Goal: Navigation & Orientation: Find specific page/section

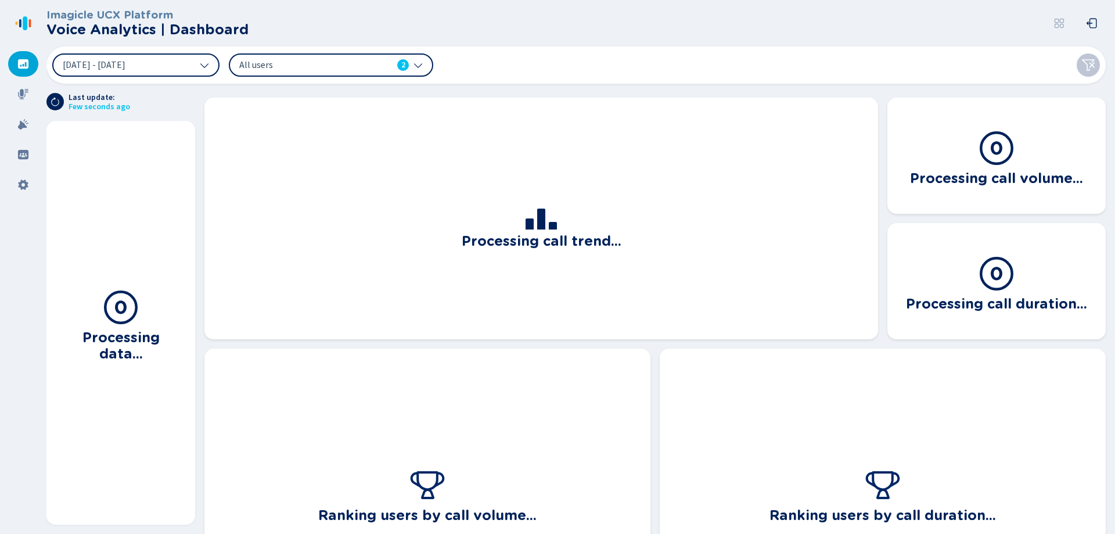
click at [549, 55] on div "[DATE] - [DATE] All users 2" at bounding box center [575, 64] width 1059 height 37
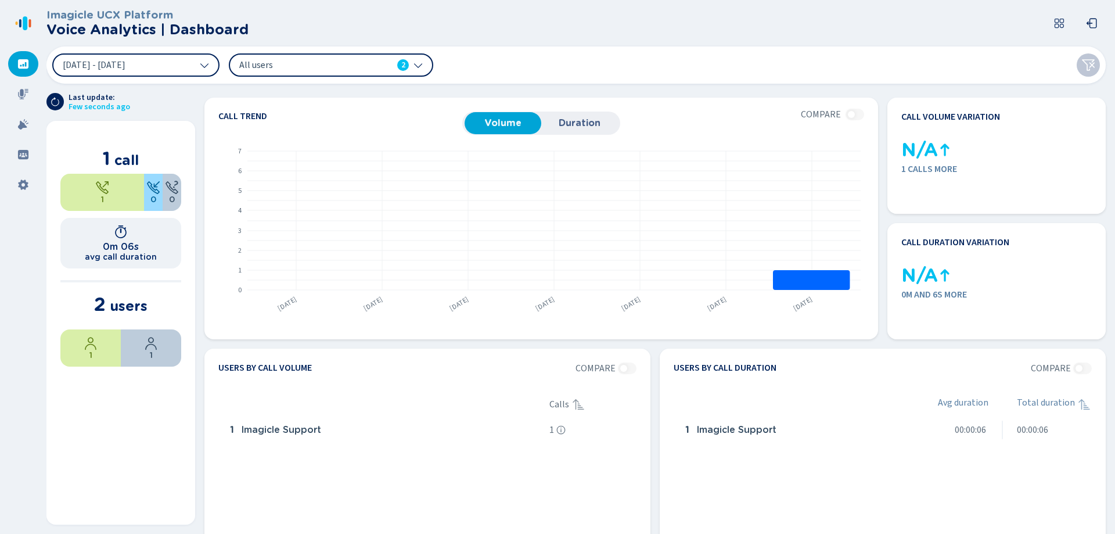
click at [414, 61] on icon at bounding box center [417, 64] width 9 height 9
click at [656, 17] on header "Imagicle UCX Platform Voice Analytics | Dashboard" at bounding box center [578, 23] width 1064 height 46
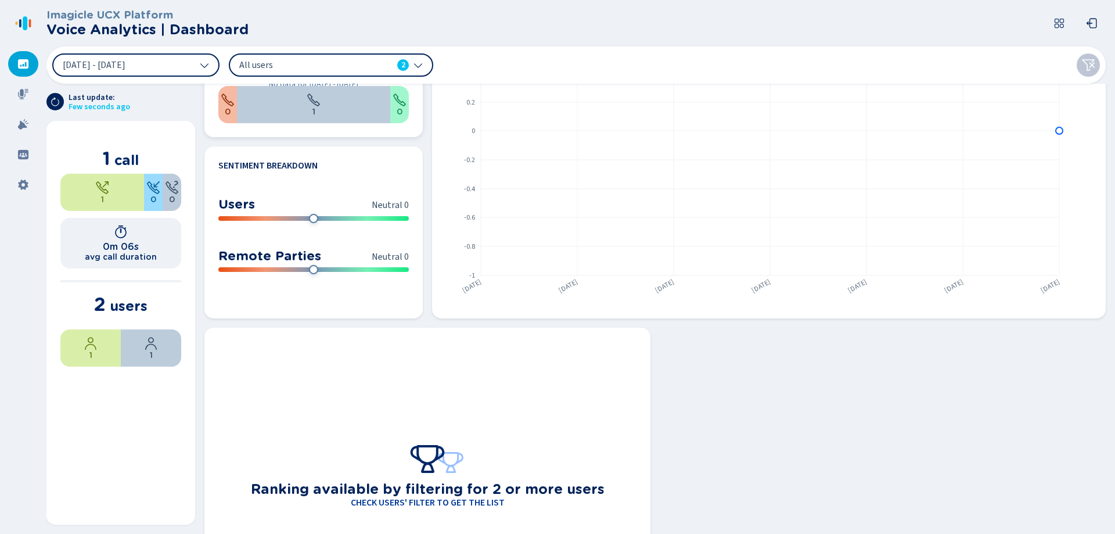
scroll to position [639, 0]
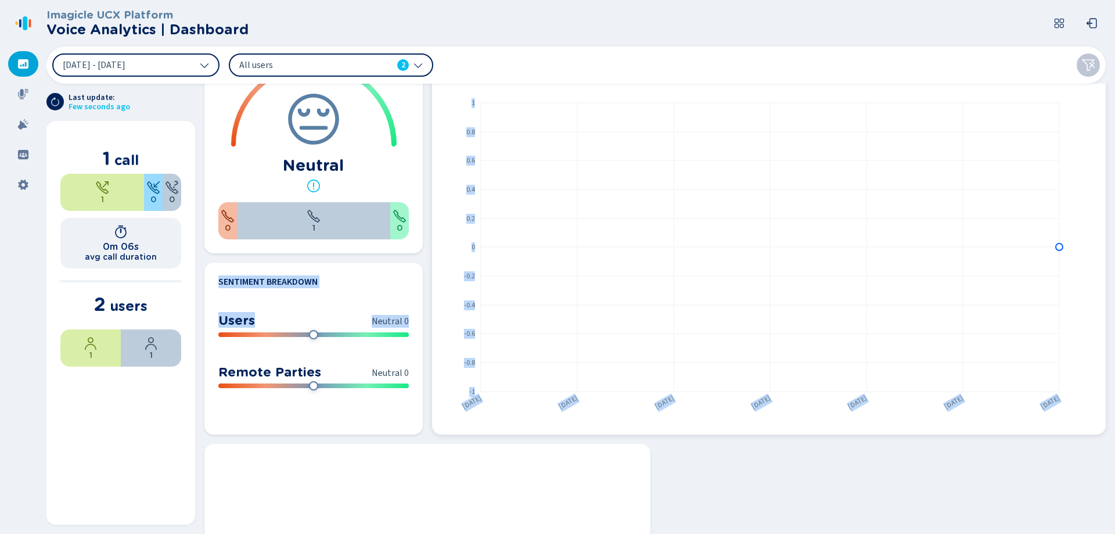
drag, startPoint x: 315, startPoint y: 336, endPoint x: 462, endPoint y: 330, distance: 147.0
click at [462, 330] on section "Call trend Volume Duration Compare From [DATE] to [DATE] No data for [DATE] - […" at bounding box center [655, 309] width 920 height 450
click at [387, 415] on section "Sentiment Breakdown From [DATE] to [DATE] Users Neutral 0 -1 +1 Remote Parties …" at bounding box center [313, 348] width 218 height 172
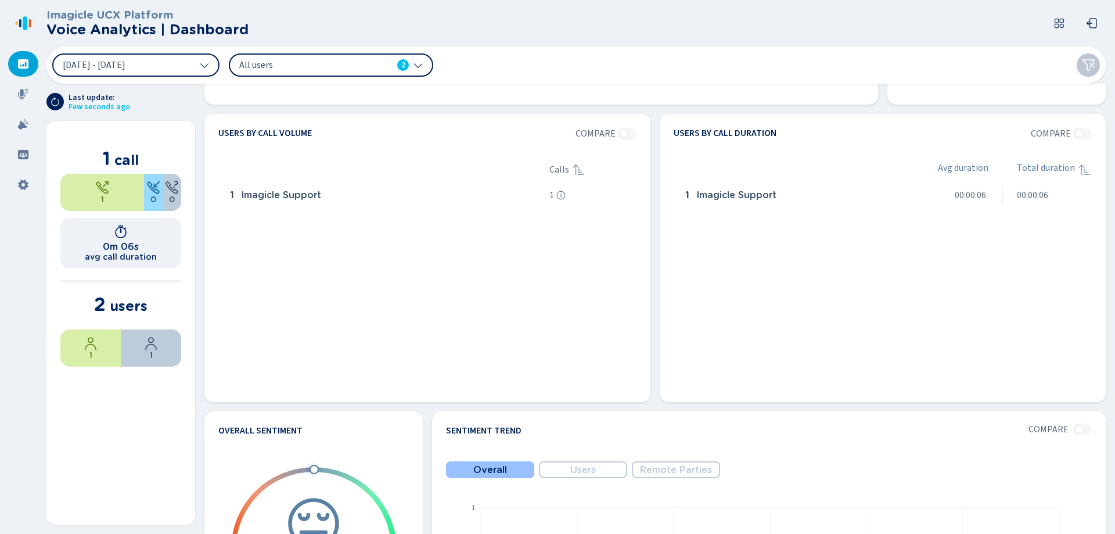
scroll to position [0, 0]
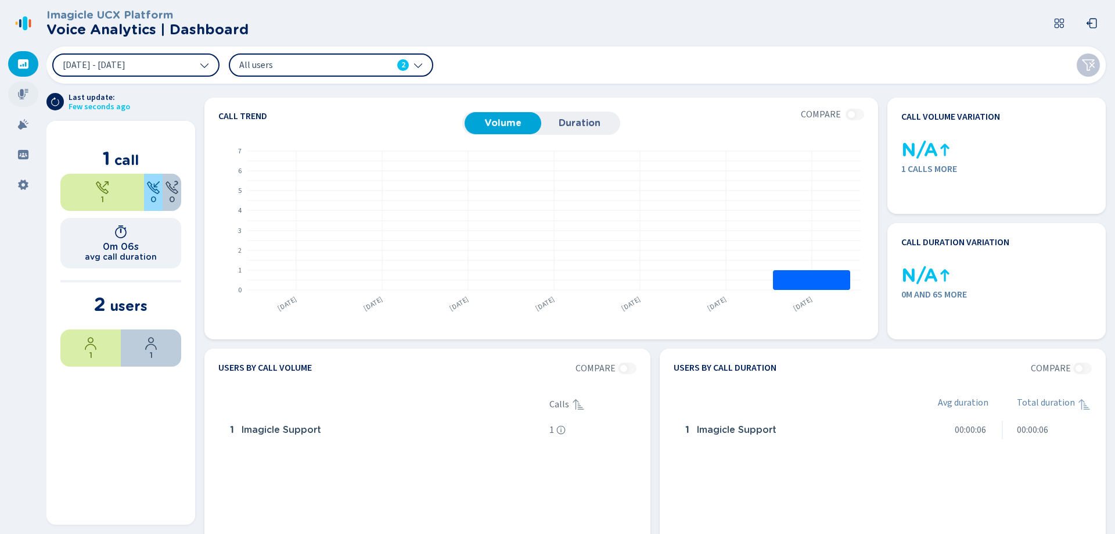
drag, startPoint x: 19, startPoint y: 60, endPoint x: 26, endPoint y: 85, distance: 26.6
click at [18, 66] on icon at bounding box center [23, 63] width 10 height 9
click at [27, 86] on div at bounding box center [23, 94] width 30 height 26
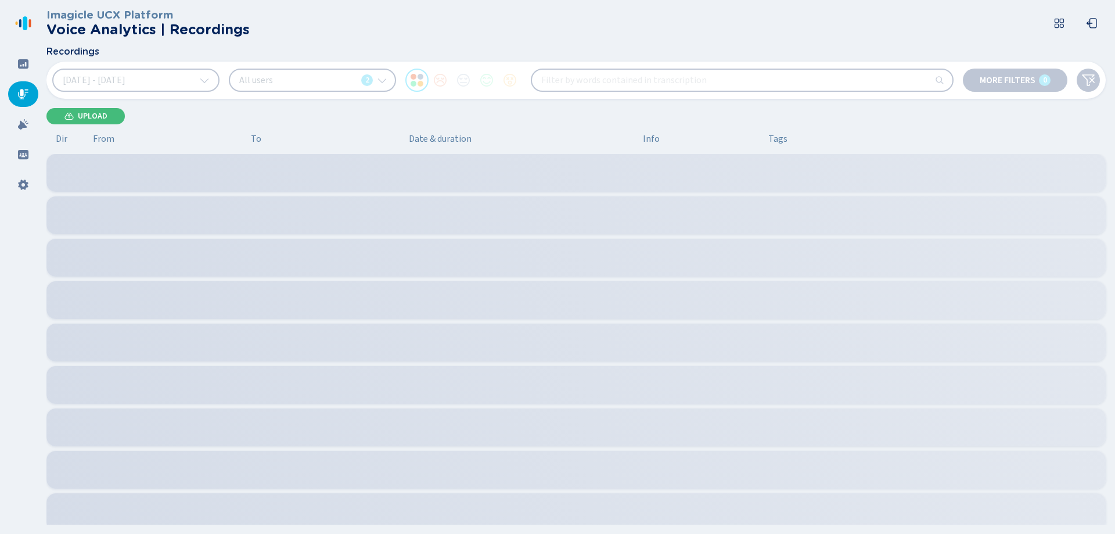
click at [758, 26] on header "Imagicle UCX Platform Voice Analytics | Recordings" at bounding box center [578, 23] width 1064 height 46
click at [15, 123] on div at bounding box center [23, 124] width 30 height 26
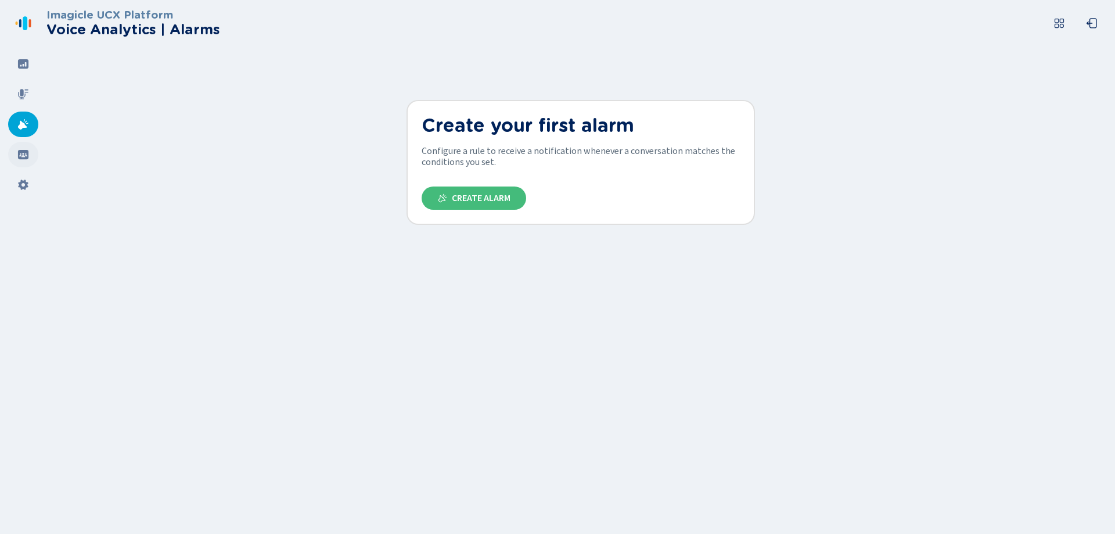
click at [16, 159] on div at bounding box center [23, 155] width 30 height 26
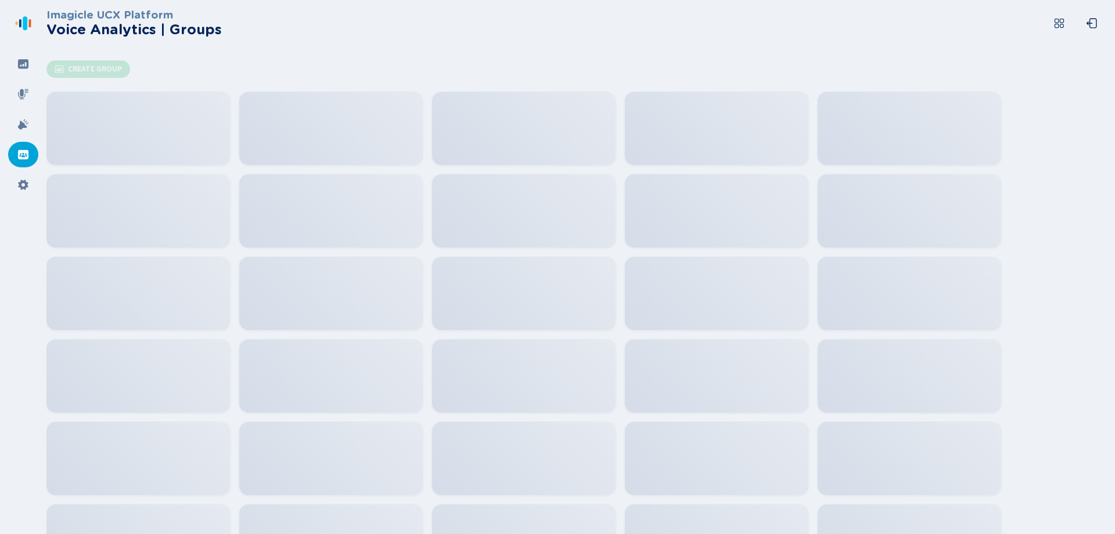
click at [360, 45] on header "Imagicle UCX Platform Voice Analytics | Groups" at bounding box center [578, 23] width 1064 height 46
click at [16, 186] on div at bounding box center [23, 185] width 30 height 26
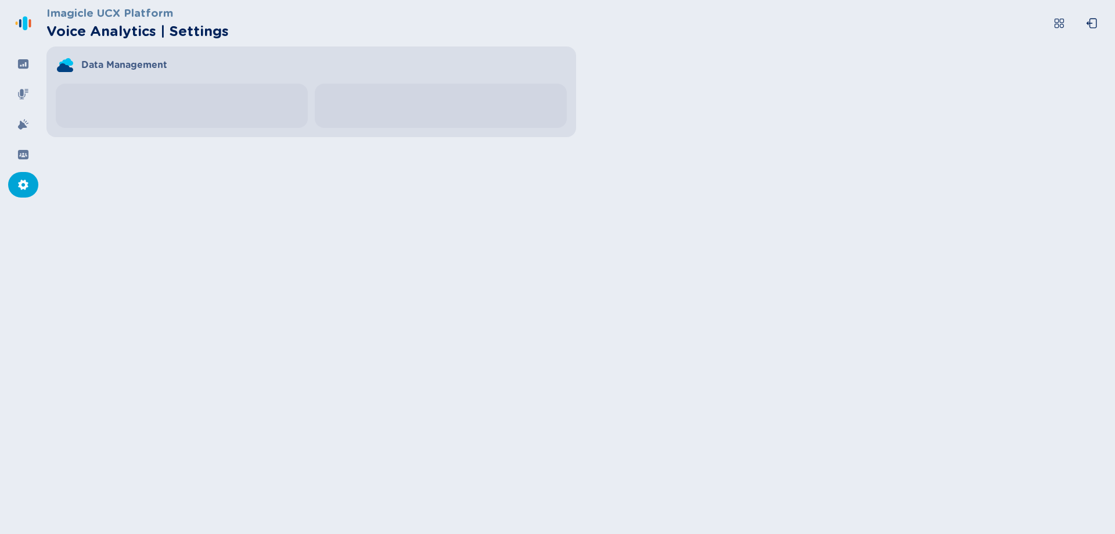
click at [683, 123] on div "Data Management Recordings retention Keep for Extra retention (legal hold) -" at bounding box center [575, 91] width 1059 height 91
click at [26, 17] on icon at bounding box center [25, 23] width 5 height 14
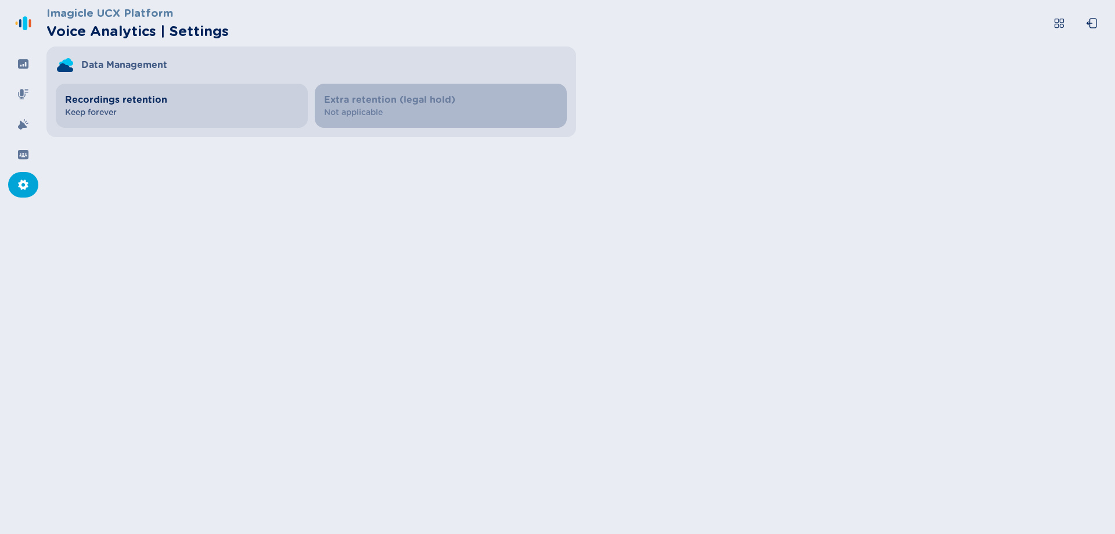
click at [221, 99] on span "Recordings retention" at bounding box center [181, 100] width 233 height 14
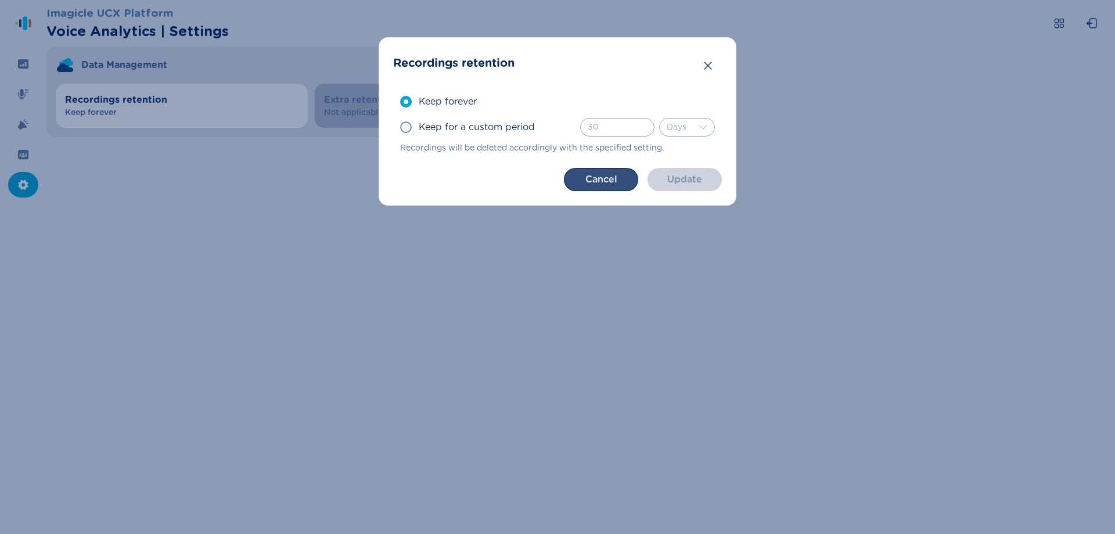
click at [606, 176] on button "Cancel" at bounding box center [601, 179] width 74 height 23
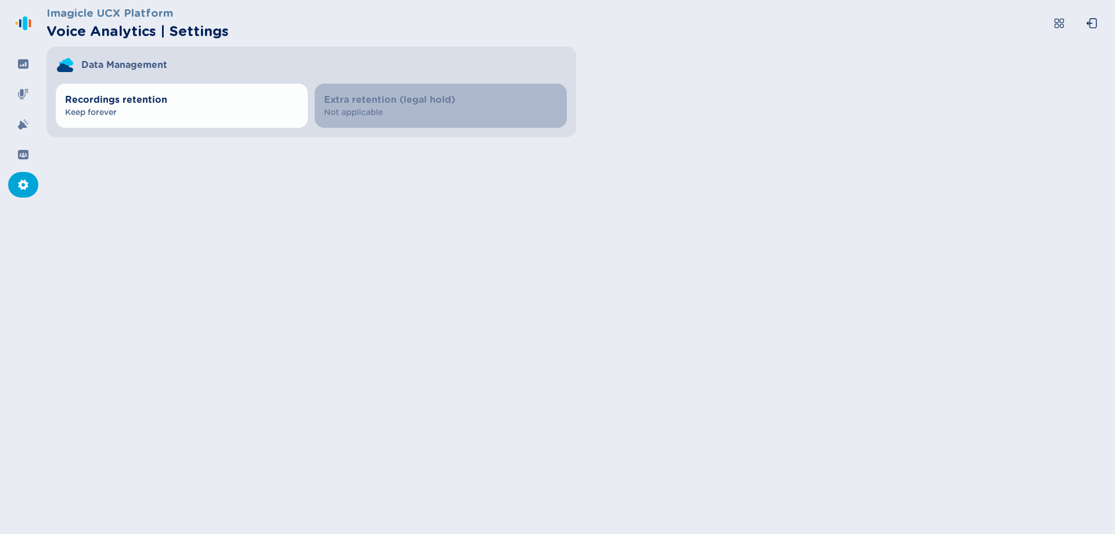
click at [1053, 24] on icon at bounding box center [1059, 23] width 12 height 12
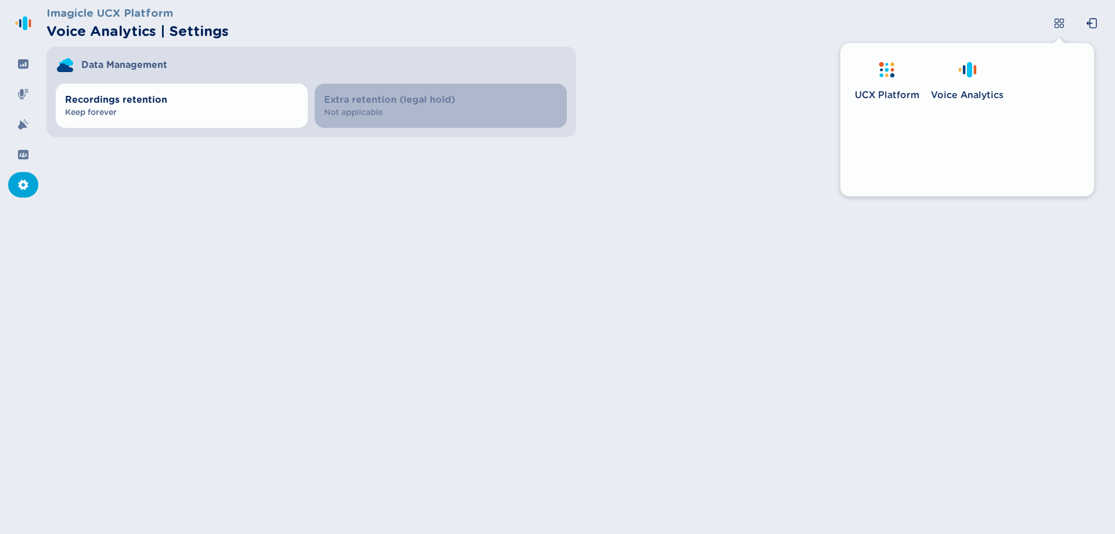
click at [579, 307] on div "Imagicle UCX Platform Voice Analytics | Settings Data Management Recordings ret…" at bounding box center [580, 267] width 1068 height 534
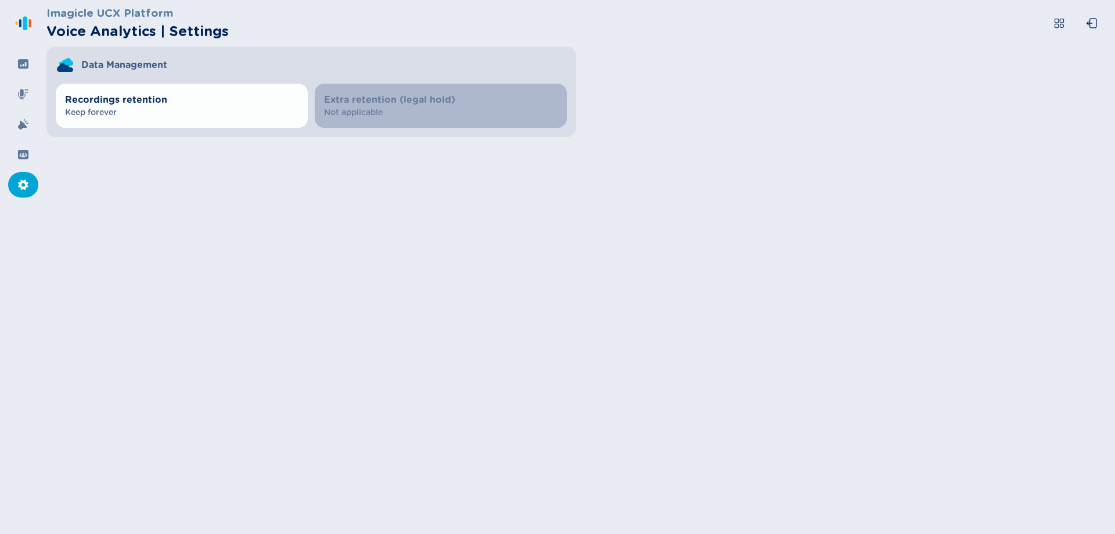
click at [20, 189] on icon at bounding box center [23, 185] width 12 height 12
click at [19, 157] on icon at bounding box center [23, 154] width 10 height 9
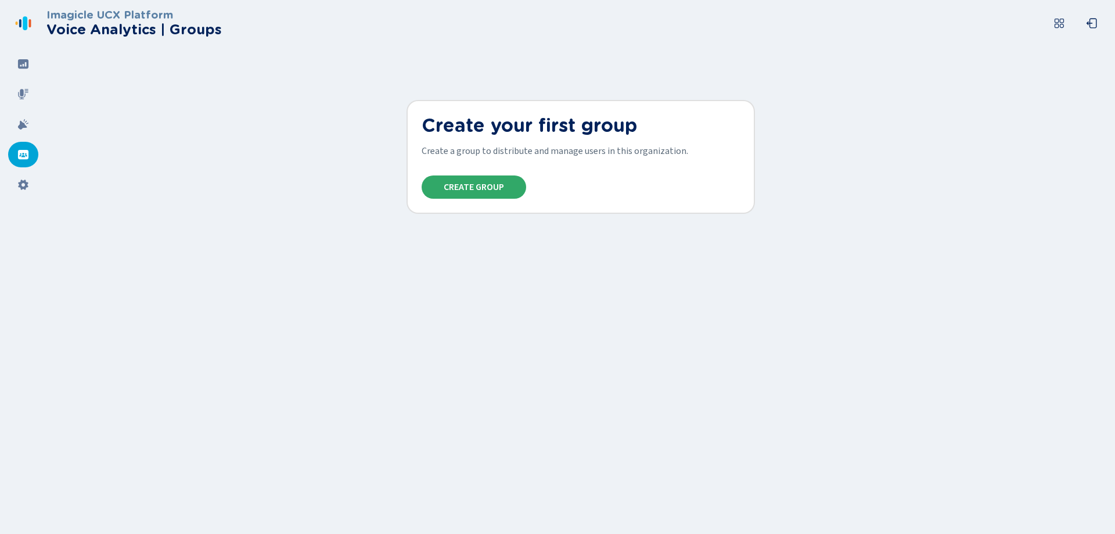
click at [481, 189] on span "Create Group" at bounding box center [474, 186] width 60 height 9
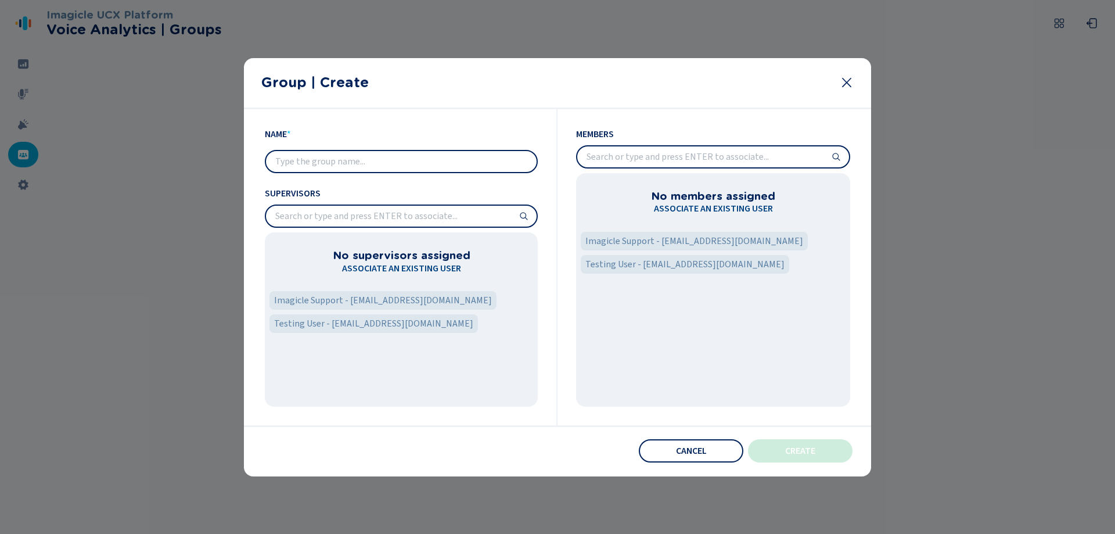
drag, startPoint x: 205, startPoint y: 206, endPoint x: 241, endPoint y: 154, distance: 63.0
click at [214, 190] on div at bounding box center [557, 267] width 1115 height 534
click at [851, 80] on icon at bounding box center [847, 82] width 14 height 14
